Goal: Task Accomplishment & Management: Complete application form

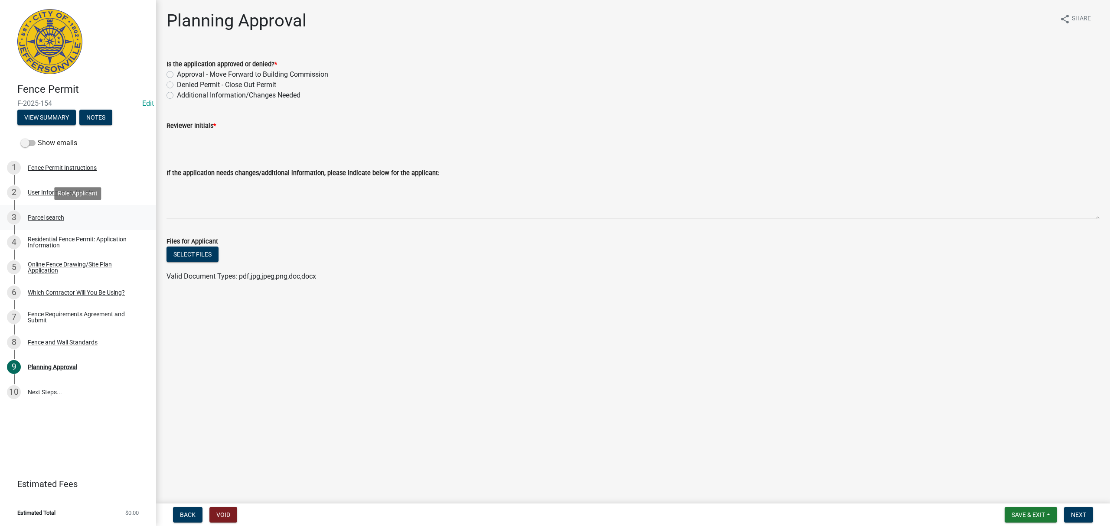
click at [93, 218] on div "3 Parcel search" at bounding box center [74, 218] width 135 height 14
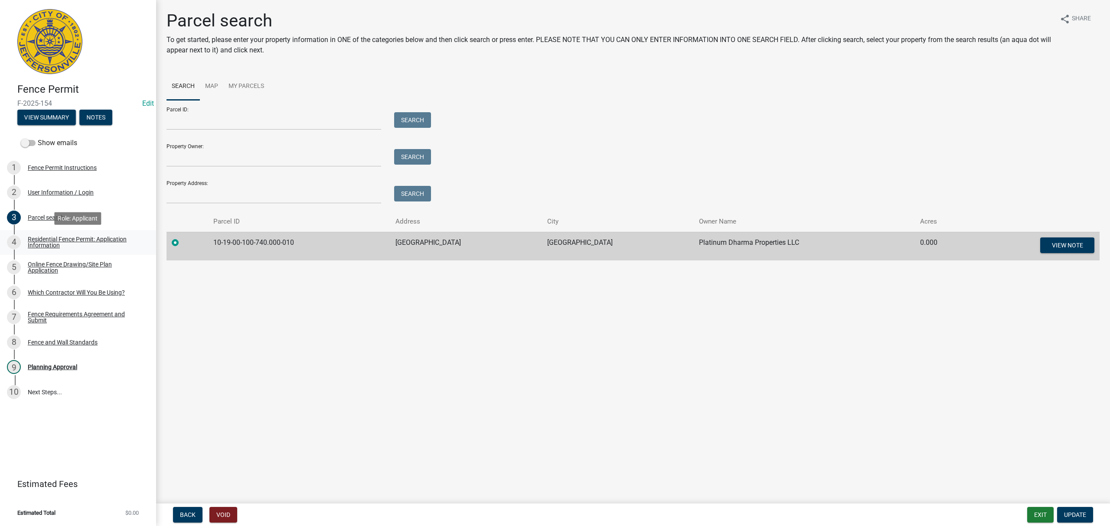
click at [99, 238] on div "Residential Fence Permit: Application Information" at bounding box center [85, 242] width 114 height 12
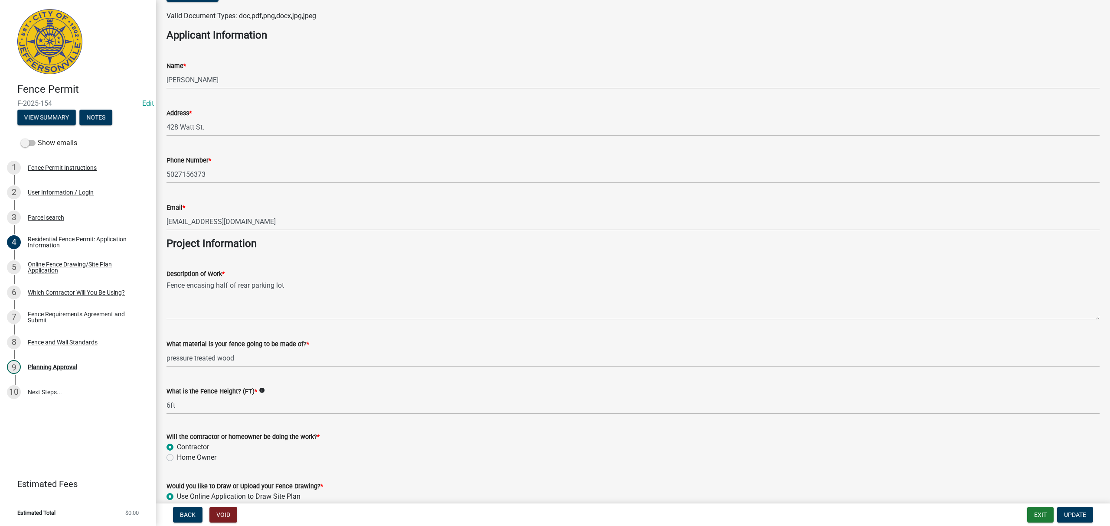
scroll to position [574, 0]
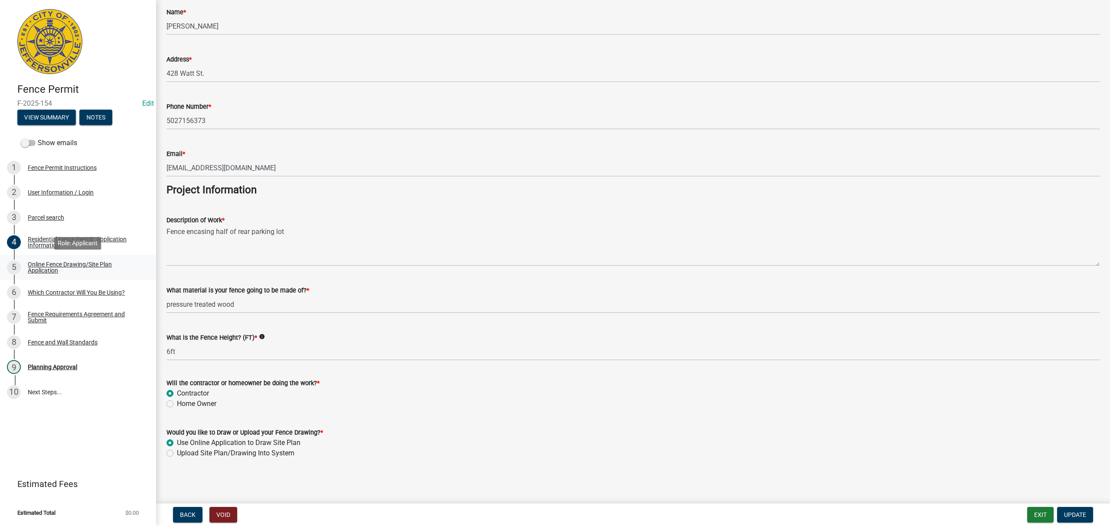
click at [49, 274] on div "5 Online Fence Drawing/Site Plan Application" at bounding box center [74, 268] width 135 height 14
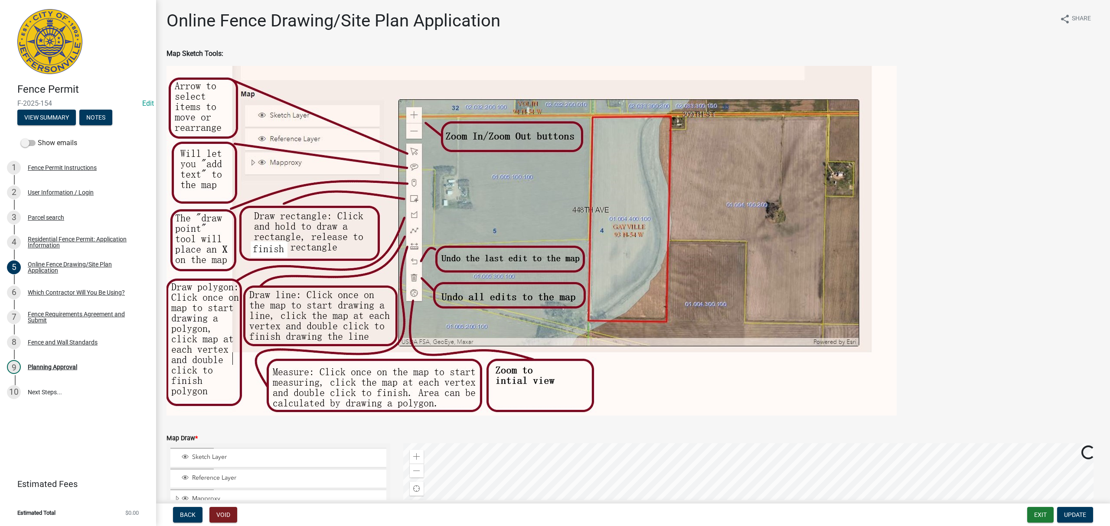
scroll to position [201, 0]
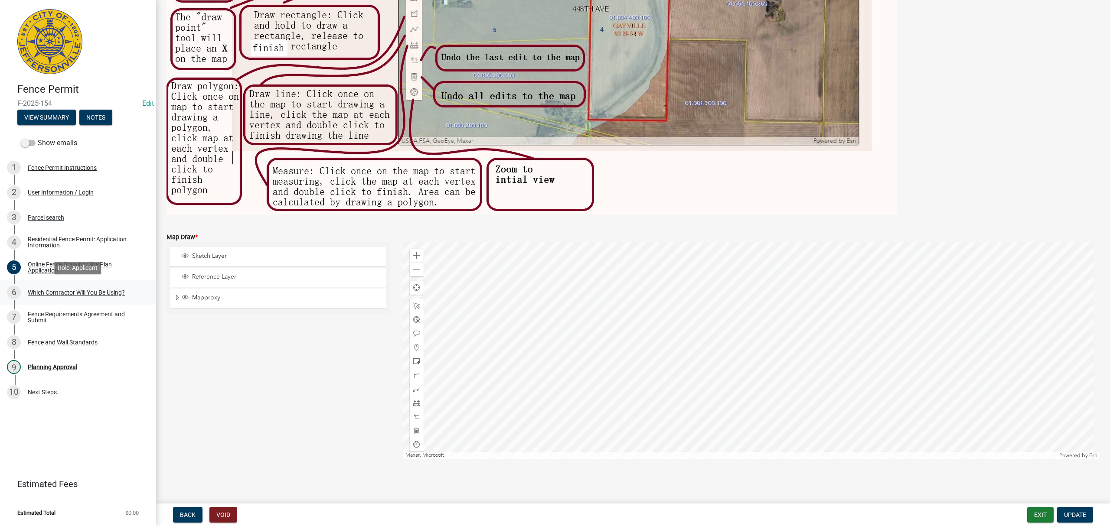
click at [111, 293] on div "Which Contractor Will You Be Using?" at bounding box center [76, 293] width 97 height 6
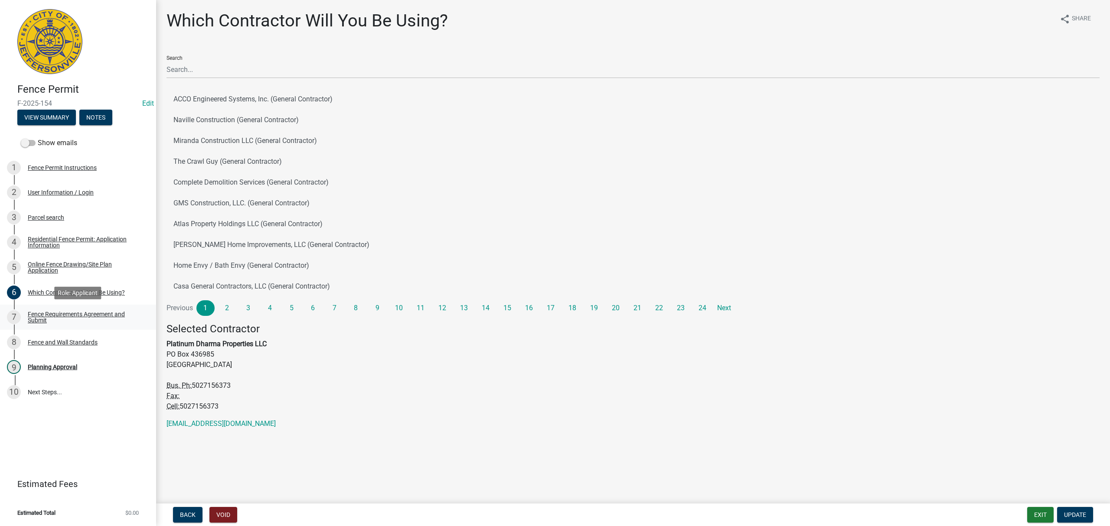
click at [109, 316] on div "Fence Requirements Agreement and Submit" at bounding box center [85, 317] width 114 height 12
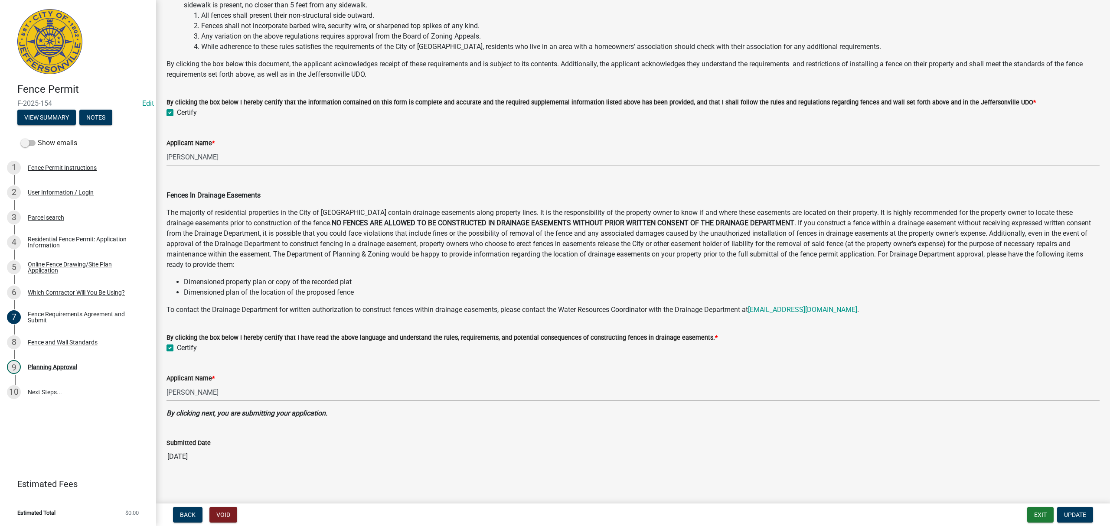
scroll to position [228, 0]
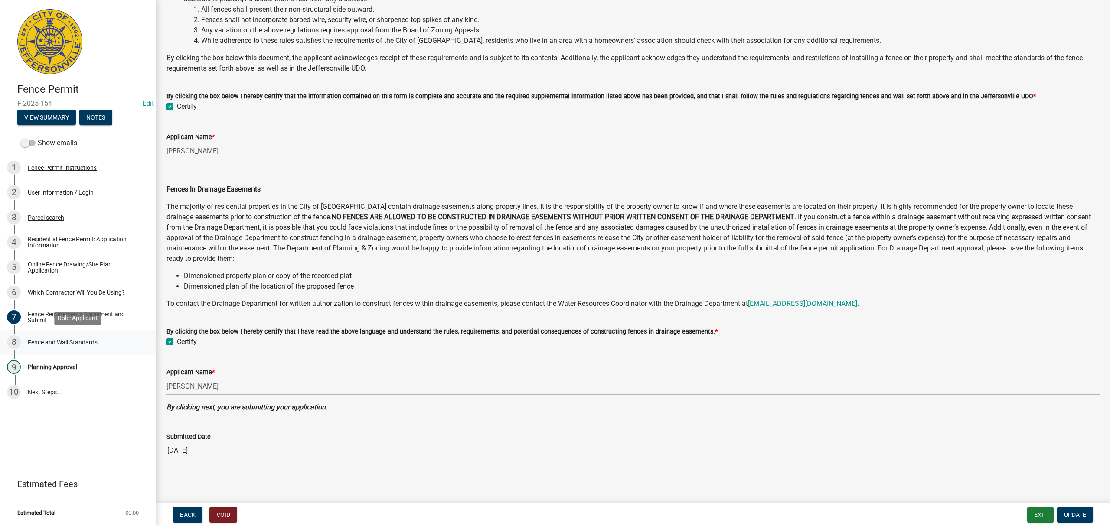
click at [105, 337] on div "8 Fence and Wall Standards" at bounding box center [74, 343] width 135 height 14
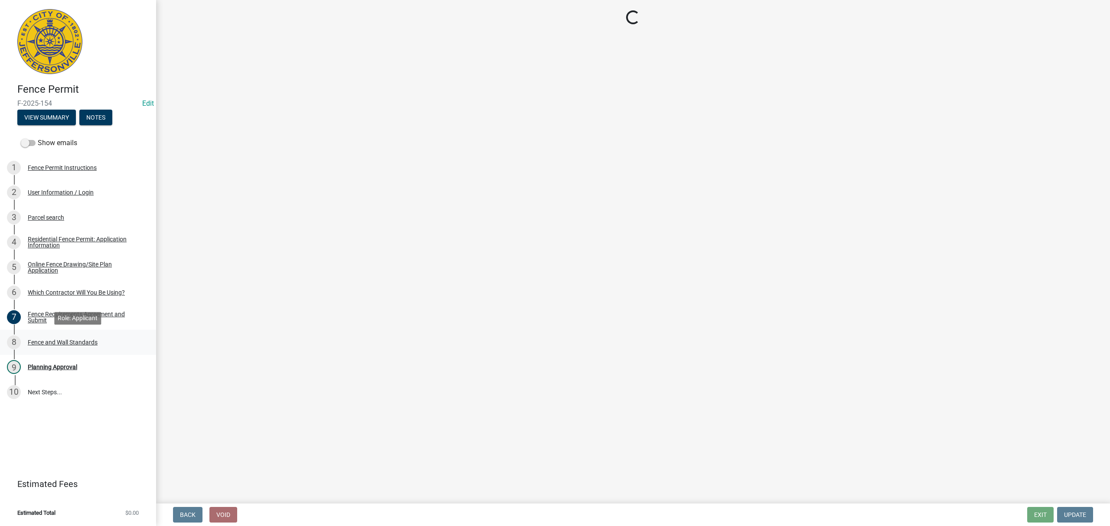
scroll to position [0, 0]
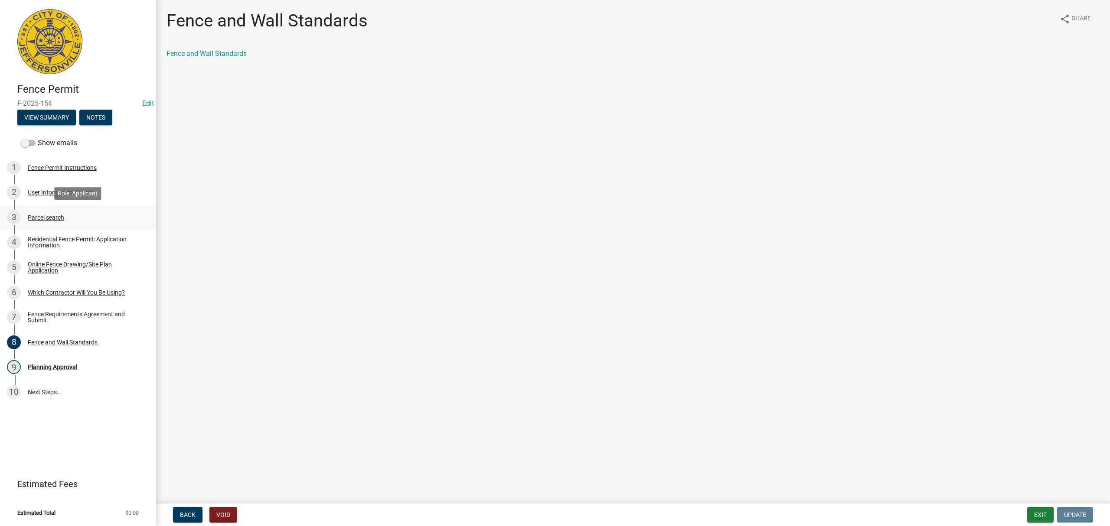
click at [89, 217] on div "3 Parcel search" at bounding box center [74, 218] width 135 height 14
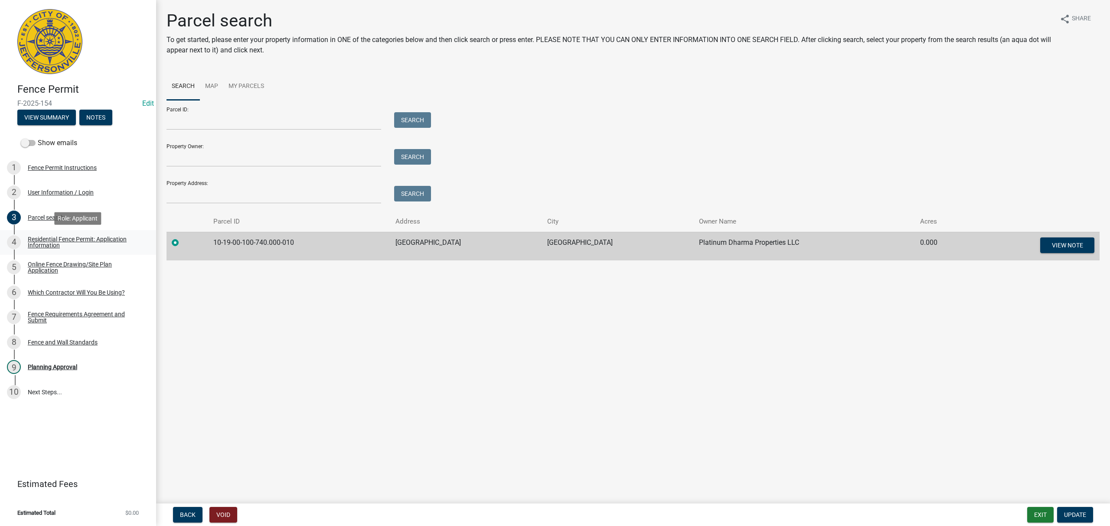
click at [96, 236] on div "Residential Fence Permit: Application Information" at bounding box center [85, 242] width 114 height 12
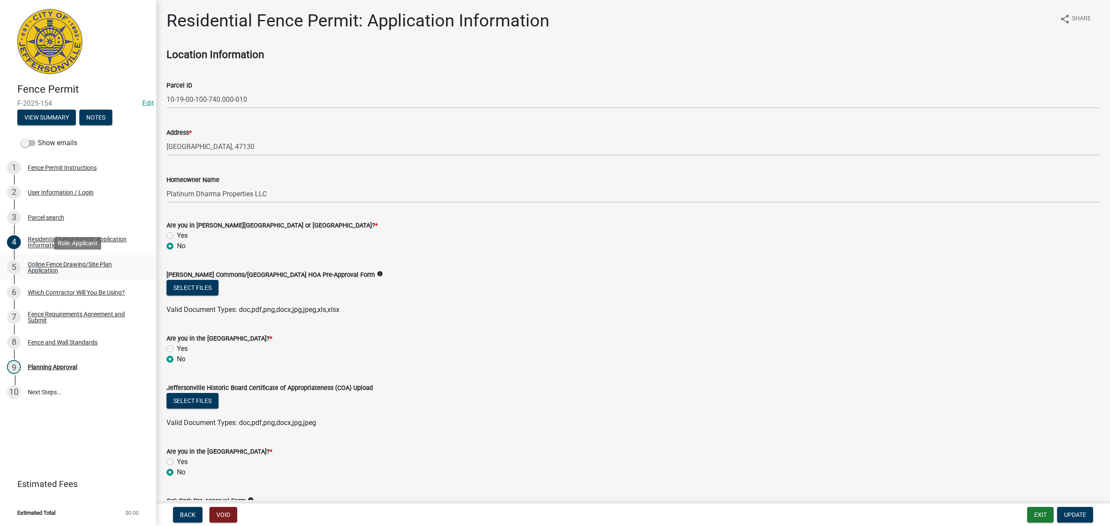
click at [103, 261] on div "Online Fence Drawing/Site Plan Application" at bounding box center [85, 267] width 114 height 12
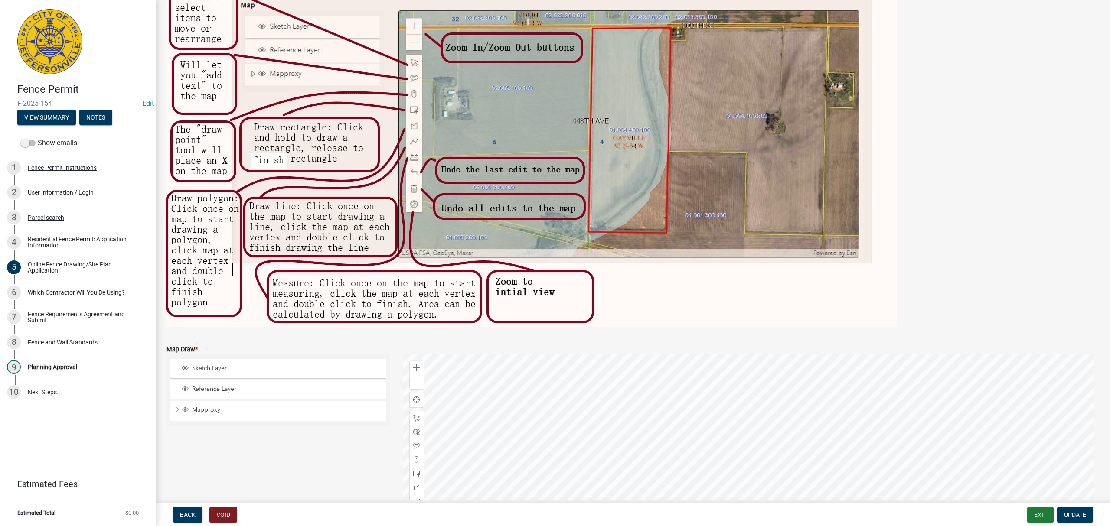
scroll to position [201, 0]
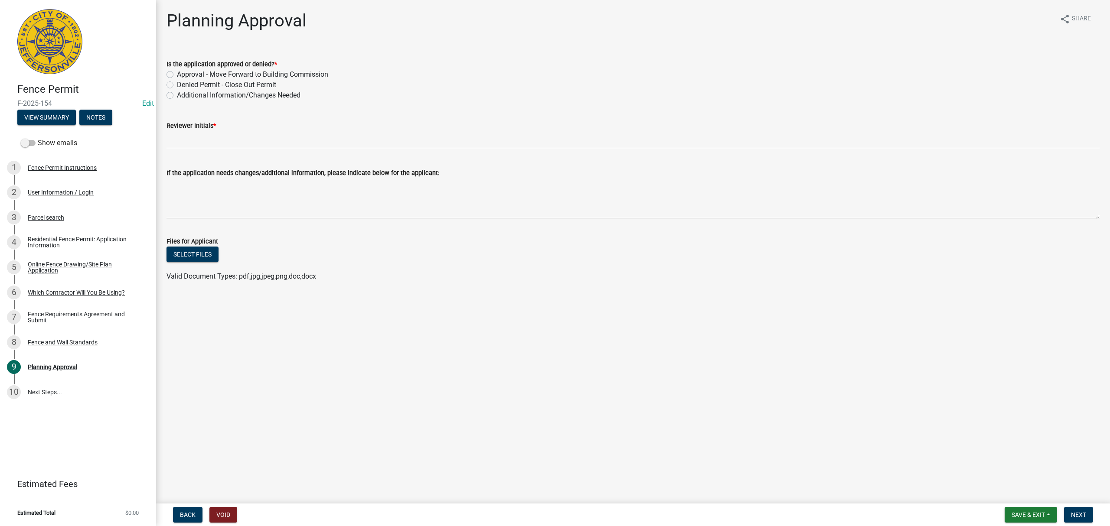
click at [302, 74] on label "Approval - Move Forward to Building Commission" at bounding box center [252, 74] width 151 height 10
click at [182, 74] on input "Approval - Move Forward to Building Commission" at bounding box center [180, 72] width 6 height 6
radio input "true"
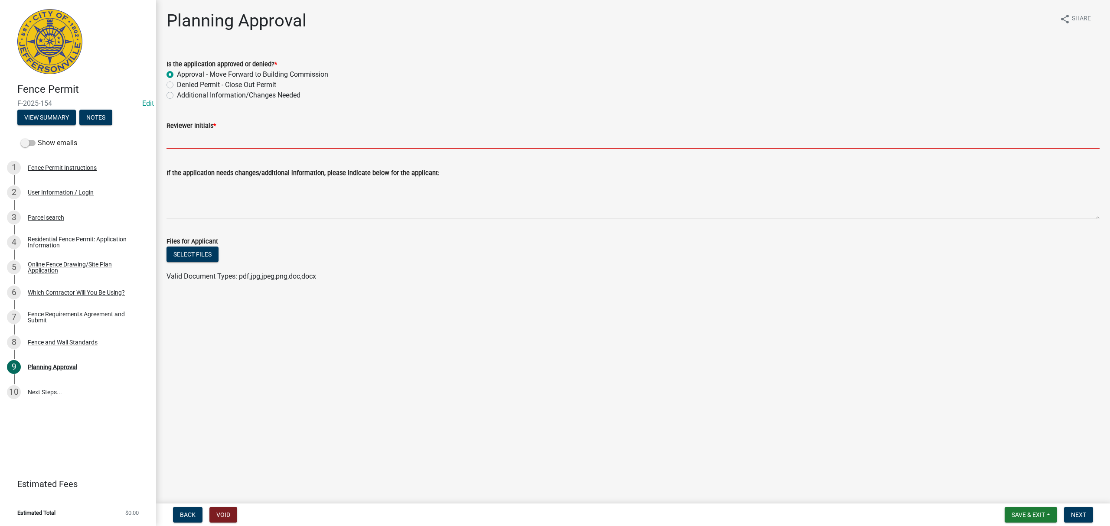
click at [300, 144] on input "Reviewer Initials *" at bounding box center [632, 140] width 933 height 18
click at [224, 139] on input "Reviewer Initials *" at bounding box center [632, 140] width 933 height 18
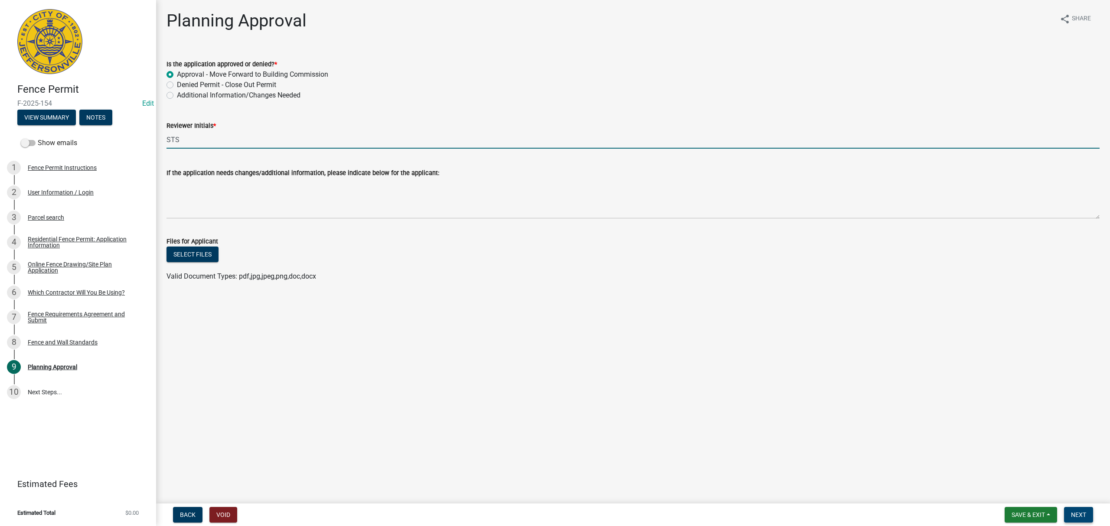
type input "STS"
click at [1067, 510] on button "Next" at bounding box center [1078, 515] width 29 height 16
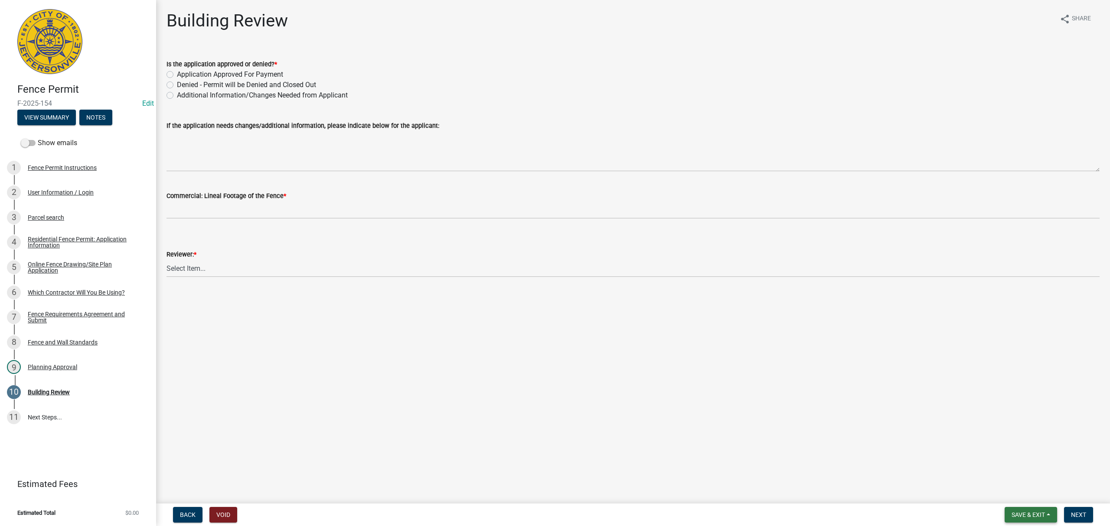
click at [1041, 512] on span "Save & Exit" at bounding box center [1027, 515] width 33 height 7
click at [1025, 491] on button "Save & Exit" at bounding box center [1021, 492] width 69 height 21
